Goal: Register for event/course

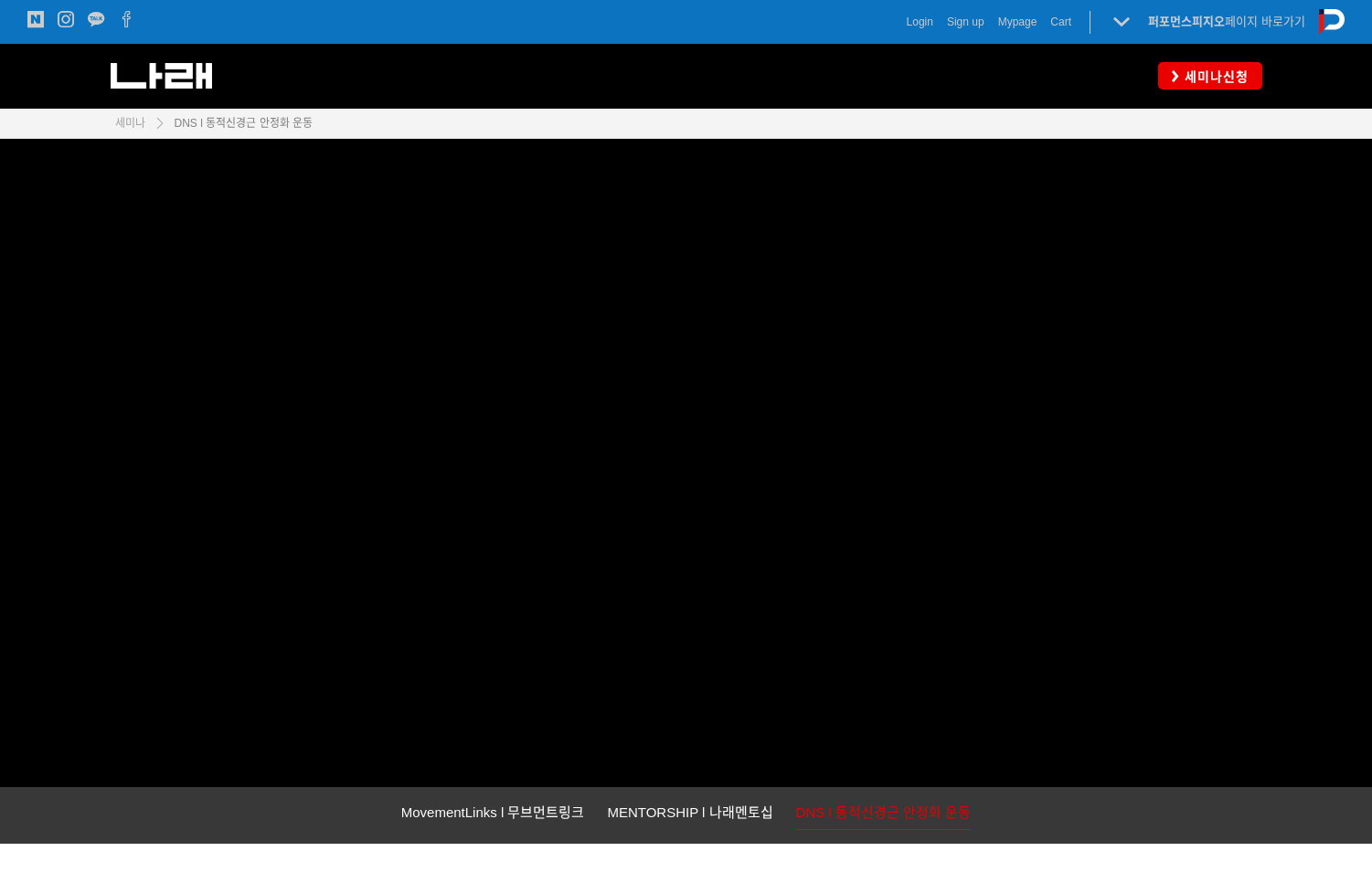
click at [269, 123] on span "DNS l 동적신경근 안정화 운동" at bounding box center [243, 123] width 138 height 13
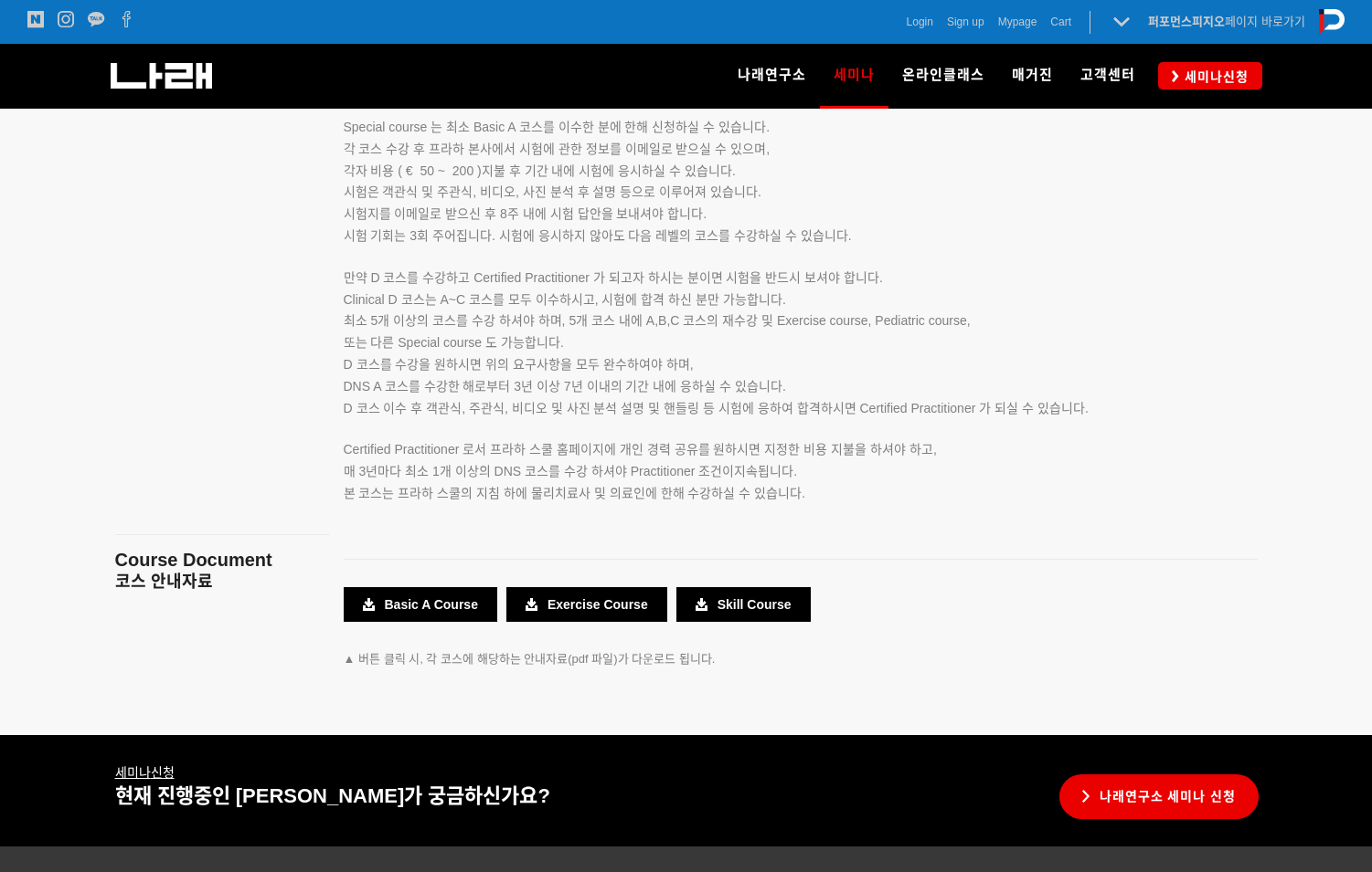
scroll to position [3258, 0]
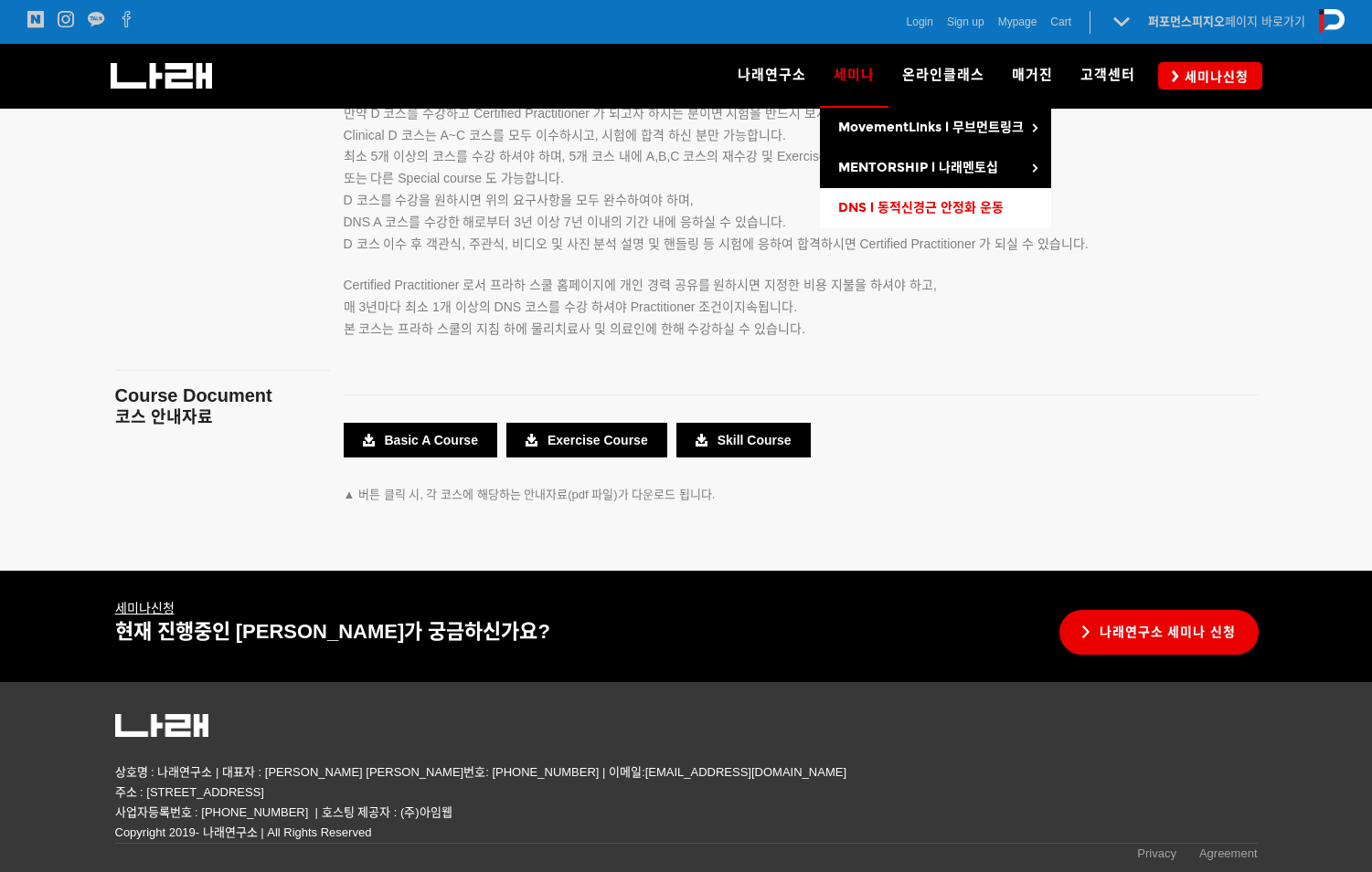
click at [911, 207] on span "DNS l 동적신경근 안정화 운동" at bounding box center [921, 208] width 166 height 16
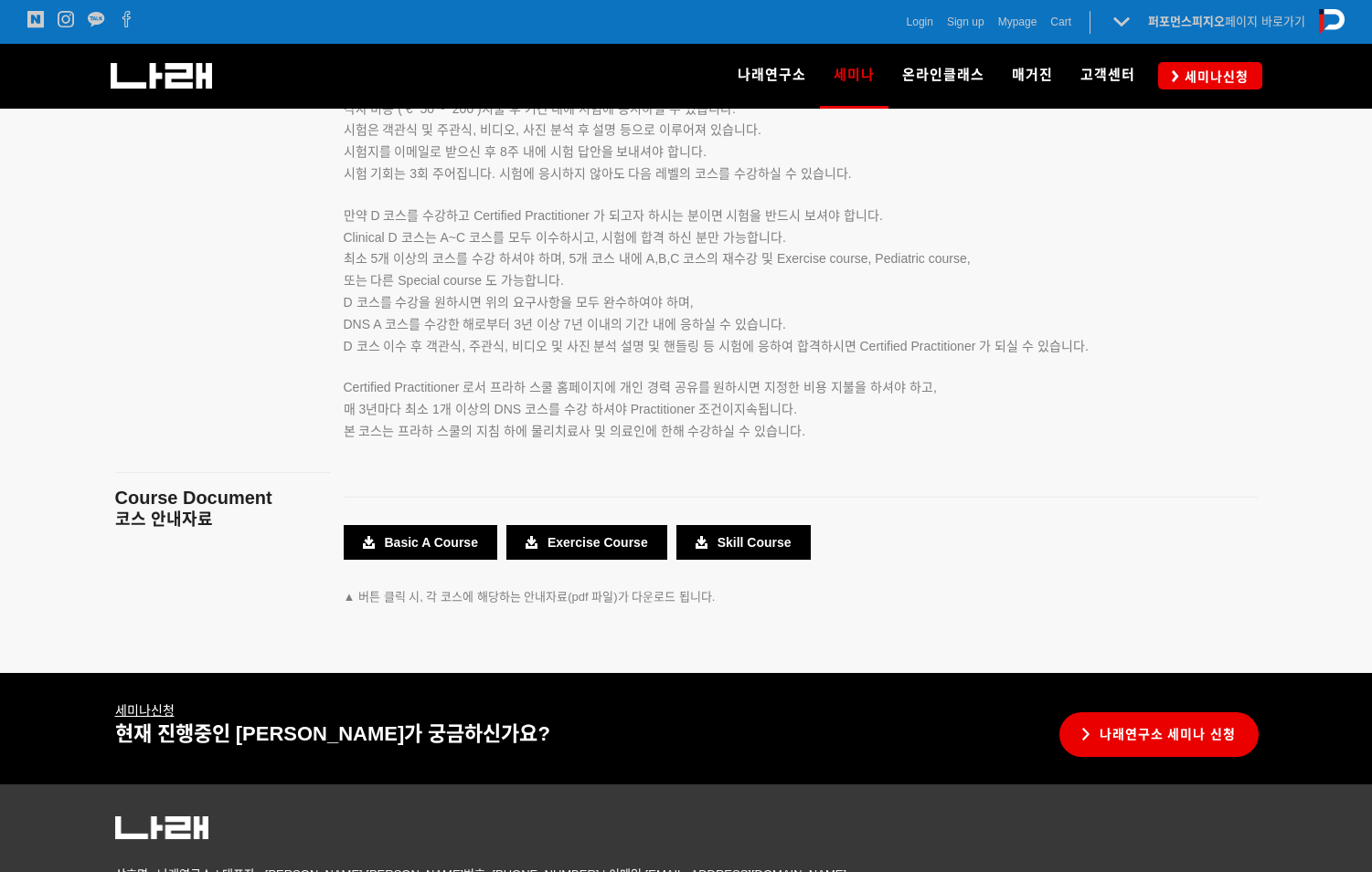
scroll to position [3258, 0]
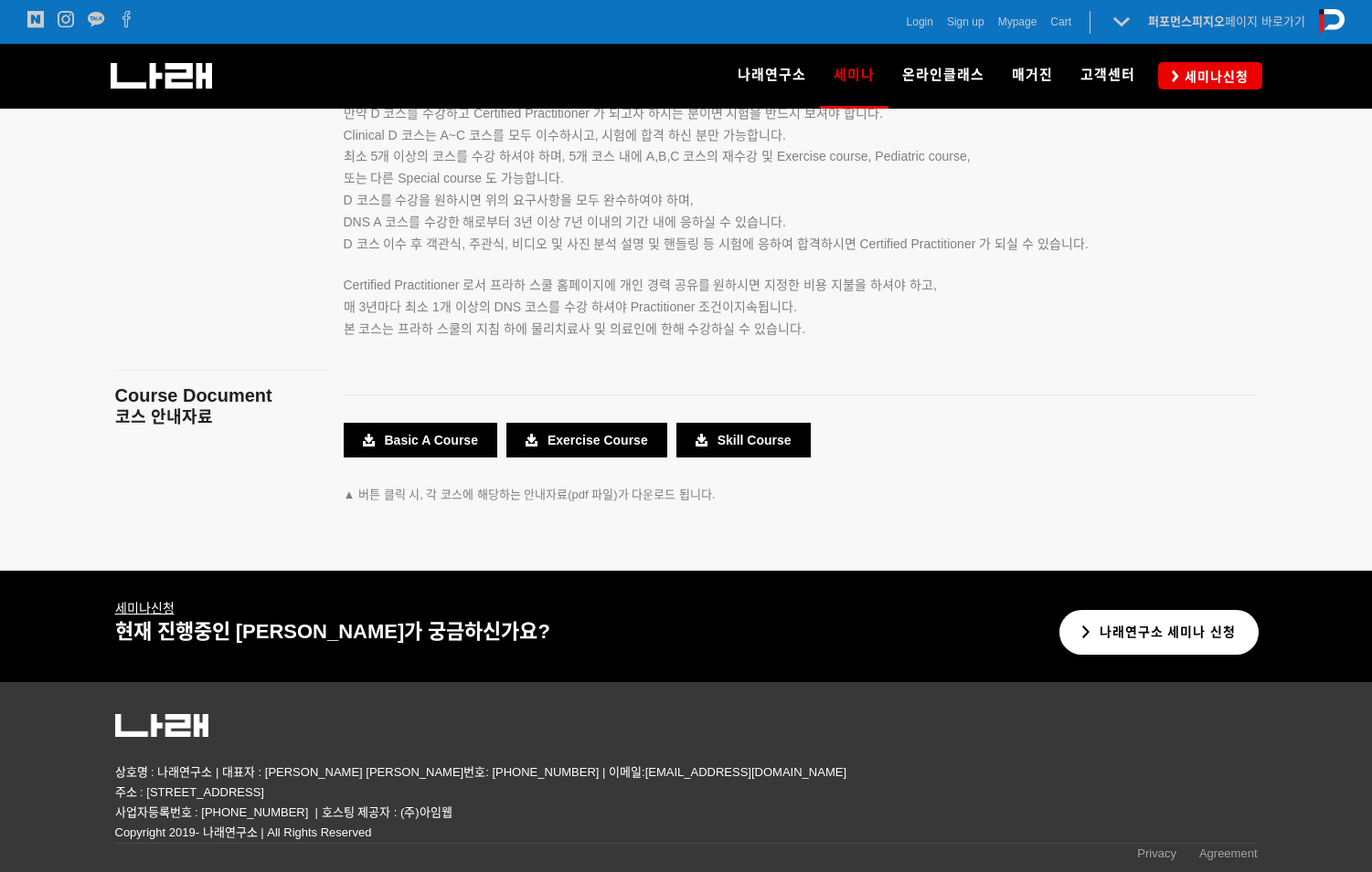
click at [1098, 650] on link "나래연구소 세미나 신청" at bounding box center [1160, 633] width 201 height 45
